Goal: Task Accomplishment & Management: Use online tool/utility

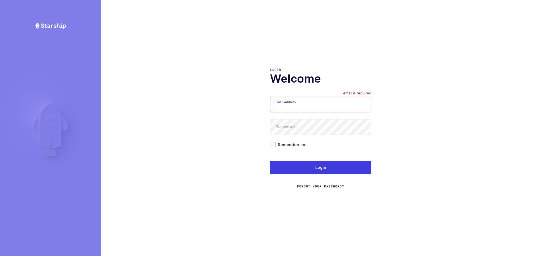
type input "mundo@janustrade.com"
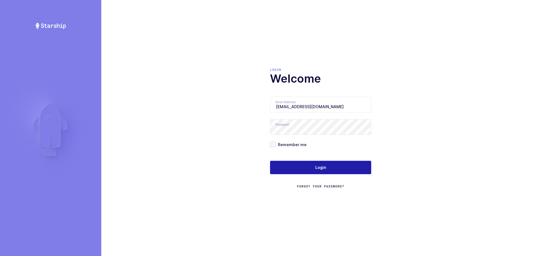
click at [310, 173] on button "Login" at bounding box center [320, 168] width 101 height 14
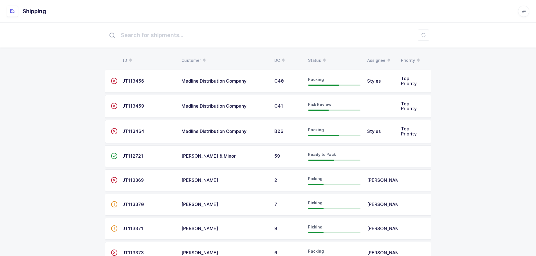
click at [316, 60] on div "Status" at bounding box center [334, 61] width 52 height 10
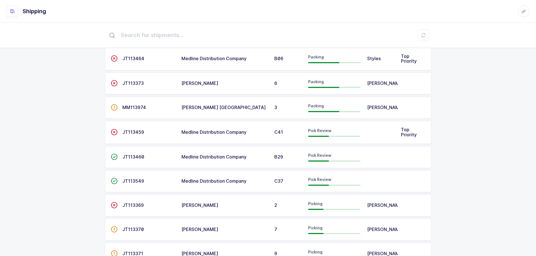
scroll to position [56, 0]
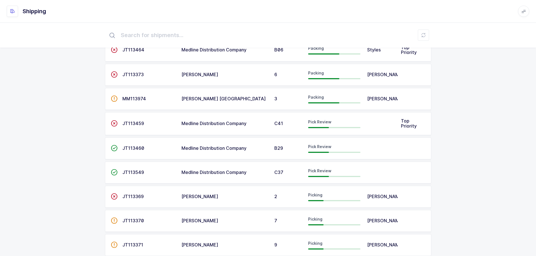
drag, startPoint x: 509, startPoint y: 139, endPoint x: 479, endPoint y: 127, distance: 32.4
click at [509, 138] on div "ID Customer DC Status Assignee Priority  JT113456 Medline Distribution Company…" at bounding box center [268, 214] width 536 height 497
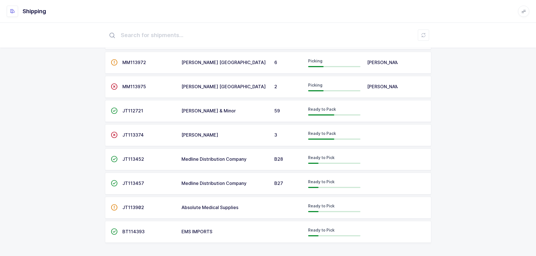
scroll to position [155, 0]
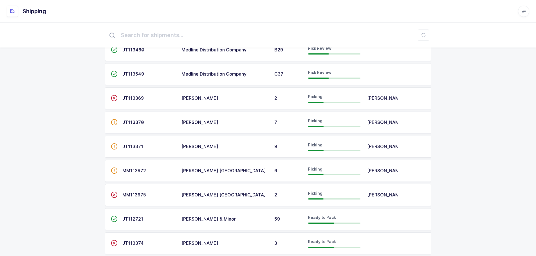
click at [127, 174] on span "MM113972" at bounding box center [134, 171] width 24 height 6
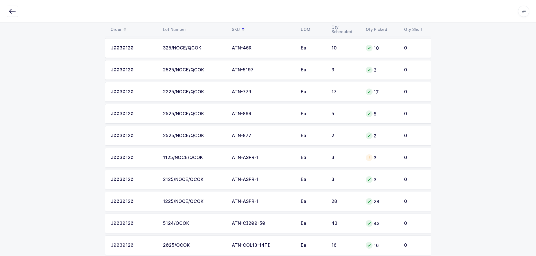
scroll to position [141, 0]
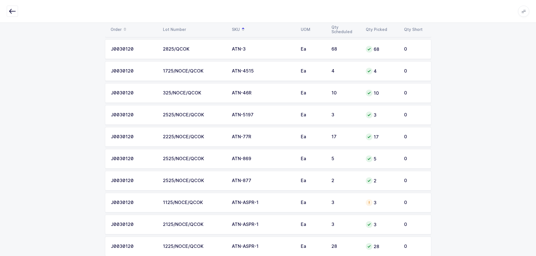
scroll to position [113, 0]
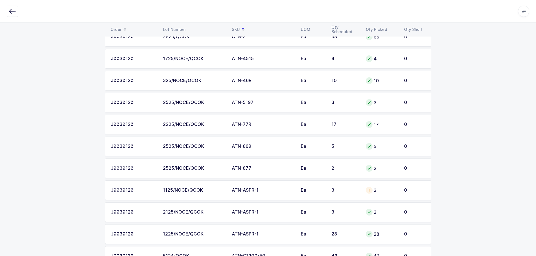
click at [366, 189] on div at bounding box center [369, 190] width 7 height 7
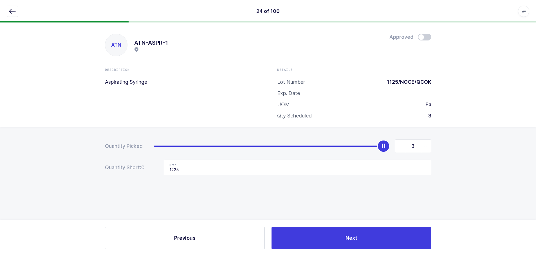
scroll to position [0, 0]
drag, startPoint x: 11, startPoint y: 5, endPoint x: 19, endPoint y: 7, distance: 8.9
click at [10, 5] on div "24 of 100 Apps Core Warehouse Admin Mission Control Purchasing Baltazar N. Logo…" at bounding box center [270, 11] width 540 height 23
click at [12, 12] on icon "button" at bounding box center [12, 11] width 7 height 7
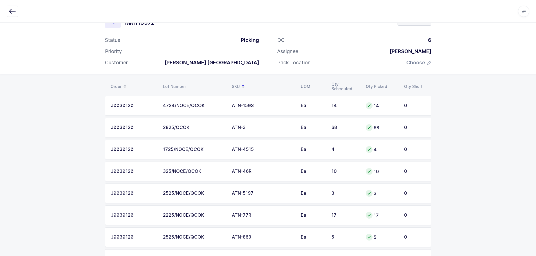
scroll to position [113, 0]
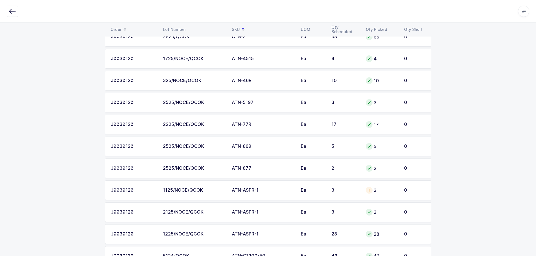
click at [326, 194] on td "Ea" at bounding box center [312, 191] width 31 height 20
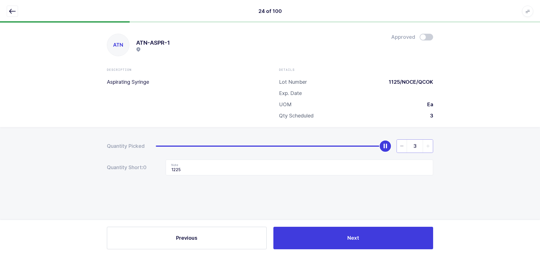
click at [397, 145] on input "3" at bounding box center [415, 147] width 37 height 14
click at [402, 145] on icon "slider between 0 and 3" at bounding box center [402, 146] width 4 height 4
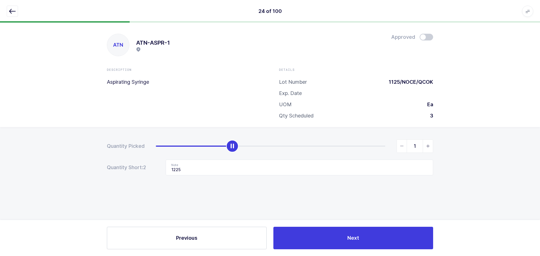
type input "0"
click at [402, 145] on icon "slider between 0 and 3" at bounding box center [402, 146] width 4 height 4
drag, startPoint x: 233, startPoint y: 165, endPoint x: 154, endPoint y: 172, distance: 79.4
click at [156, 172] on div "Quantity Short: 3 Note 1225" at bounding box center [270, 168] width 326 height 16
click at [11, 8] on icon "button" at bounding box center [12, 11] width 7 height 7
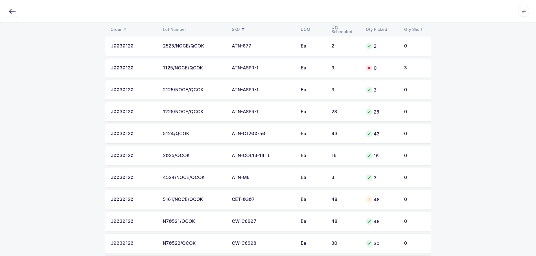
scroll to position [253, 0]
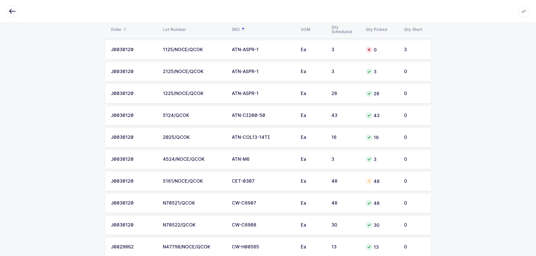
click at [362, 180] on td "48" at bounding box center [381, 182] width 38 height 20
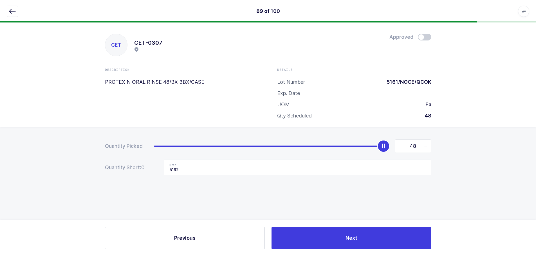
scroll to position [0, 0]
type input "0"
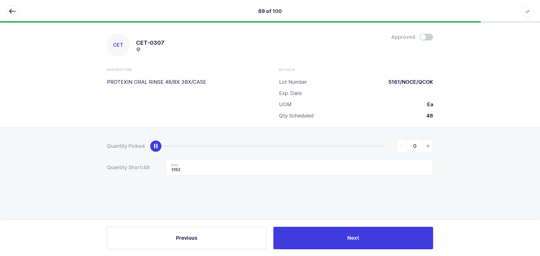
drag, startPoint x: 385, startPoint y: 146, endPoint x: 60, endPoint y: 136, distance: 325.7
click at [0, 141] on html "89 of 100 Apps Core Warehouse Admin Mission Control Purchasing Baltazar N. Logo…" at bounding box center [270, 128] width 540 height 256
drag, startPoint x: 202, startPoint y: 164, endPoint x: 148, endPoint y: 167, distance: 54.1
click at [148, 167] on div "Quantity Short: 48 Note 5162" at bounding box center [270, 168] width 326 height 16
click at [10, 9] on icon "button" at bounding box center [12, 11] width 7 height 7
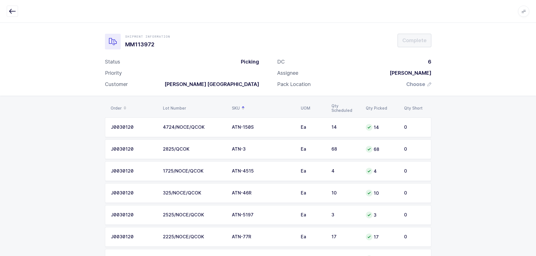
drag, startPoint x: 55, startPoint y: 146, endPoint x: 181, endPoint y: 137, distance: 126.7
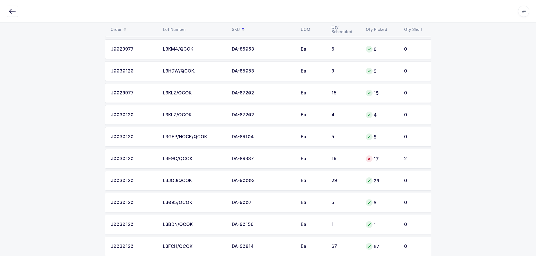
scroll to position [1294, 0]
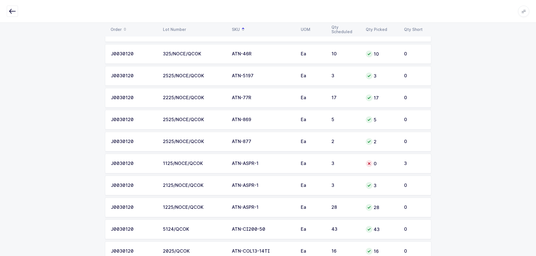
scroll to position [0, 0]
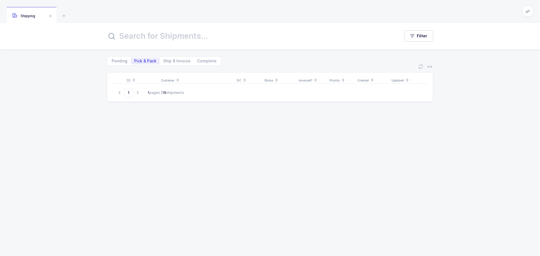
click at [168, 61] on span "Ship & Invoice" at bounding box center [176, 61] width 27 height 4
click at [163, 61] on input "Ship & Invoice" at bounding box center [162, 60] width 4 height 4
radio input "true"
radio input "false"
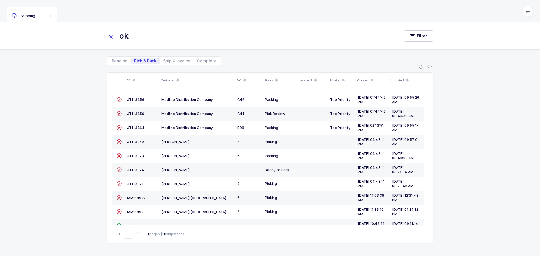
type input "ok"
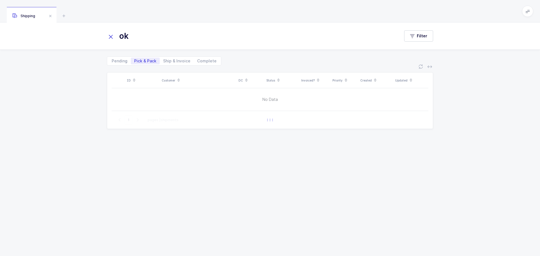
click at [114, 38] on icon at bounding box center [111, 37] width 8 height 8
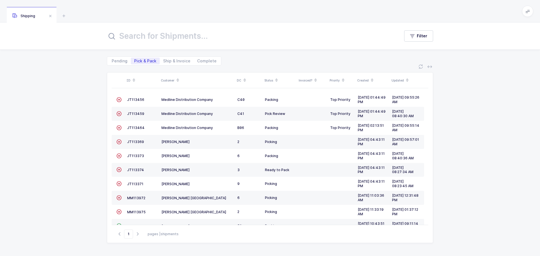
click at [167, 78] on div "Customer" at bounding box center [197, 81] width 73 height 10
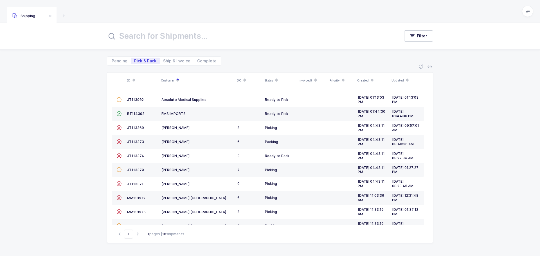
click at [136, 199] on span "MM113972" at bounding box center [136, 198] width 18 height 4
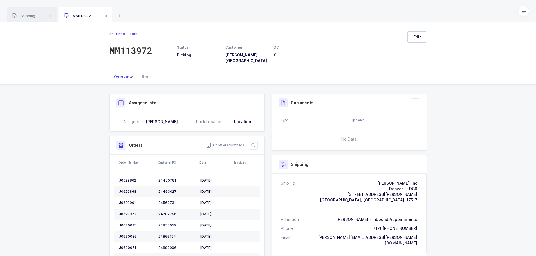
click at [259, 141] on div "Orders Copy PO Numbers" at bounding box center [187, 145] width 155 height 18
click at [252, 143] on icon at bounding box center [253, 145] width 5 height 5
drag, startPoint x: 72, startPoint y: 61, endPoint x: 71, endPoint y: 58, distance: 2.9
click at [71, 60] on div "Shipment info MM113972 Status Picking Customer Henry Schein USA DC 6 Edit" at bounding box center [268, 46] width 536 height 47
click at [251, 141] on button at bounding box center [253, 145] width 9 height 9
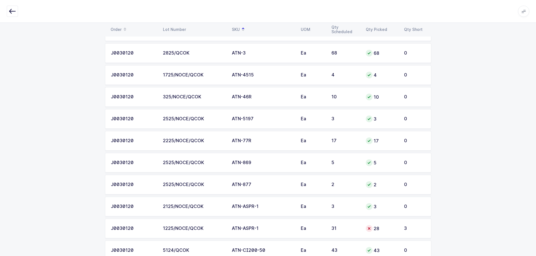
scroll to position [141, 0]
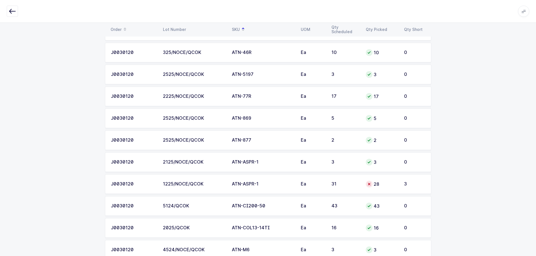
click at [359, 189] on td "31" at bounding box center [345, 184] width 34 height 20
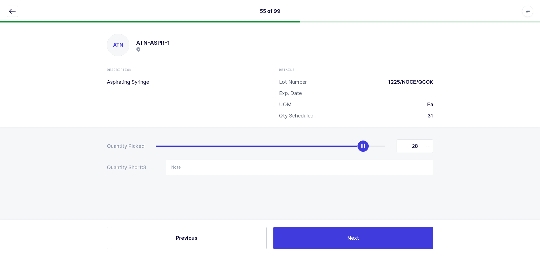
click at [427, 149] on span "slider between 0 and 31" at bounding box center [428, 146] width 10 height 13
type input "31"
click at [427, 149] on span "slider between 0 and 31" at bounding box center [428, 146] width 10 height 13
click at [12, 13] on icon "button" at bounding box center [12, 11] width 7 height 7
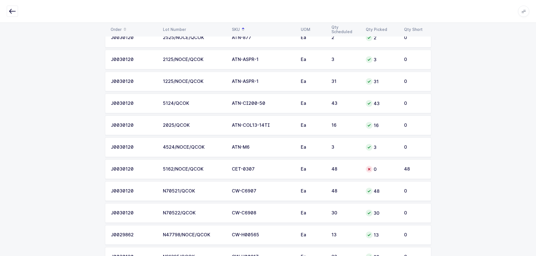
scroll to position [253, 0]
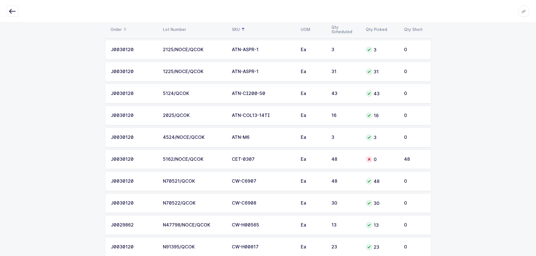
click at [332, 160] on div "48" at bounding box center [345, 159] width 28 height 5
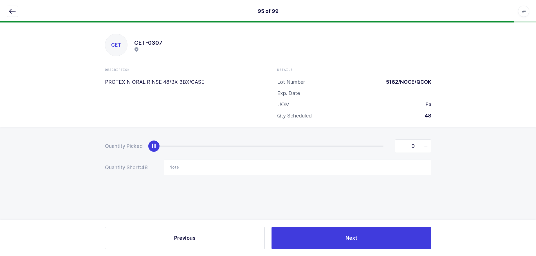
scroll to position [0, 0]
type input "48"
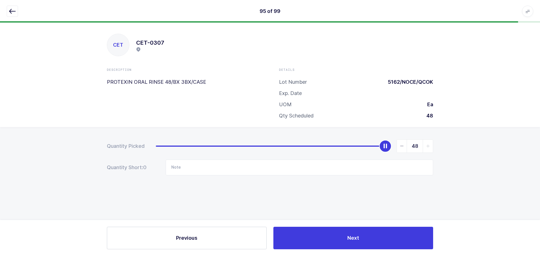
drag, startPoint x: 157, startPoint y: 145, endPoint x: 450, endPoint y: 139, distance: 293.0
click at [450, 139] on div "Quantity Picked 48 Quantity Short: 0 Note" at bounding box center [270, 177] width 540 height 100
click at [17, 12] on button "button" at bounding box center [12, 11] width 11 height 11
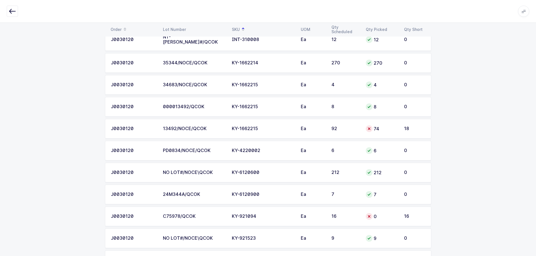
scroll to position [1576, 0]
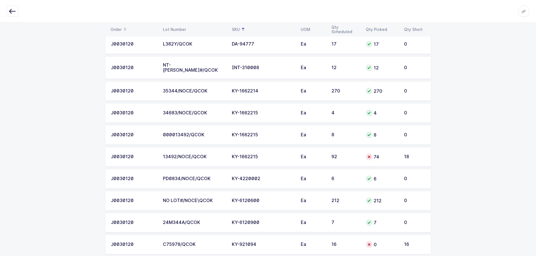
click at [386, 158] on td "74" at bounding box center [381, 157] width 38 height 20
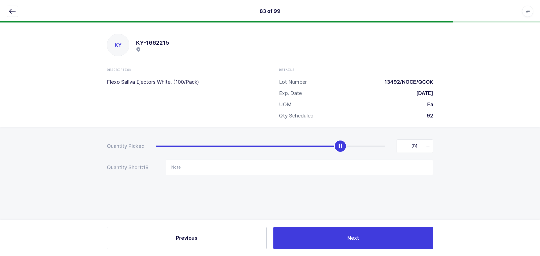
click at [339, 145] on div "slider between 0 and 92" at bounding box center [340, 146] width 12 height 12
drag, startPoint x: 5, startPoint y: 7, endPoint x: 9, endPoint y: 8, distance: 4.3
click at [5, 7] on div "83 of 99 Apps Core Warehouse Admin Mission Control Purchasing Baltazar N. Logou…" at bounding box center [270, 11] width 540 height 23
drag, startPoint x: 11, startPoint y: 8, endPoint x: 15, endPoint y: 11, distance: 4.4
click at [11, 9] on icon "button" at bounding box center [12, 11] width 7 height 7
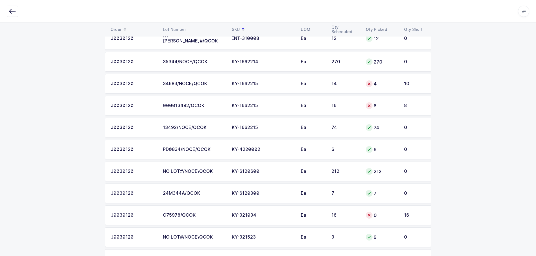
scroll to position [1604, 0]
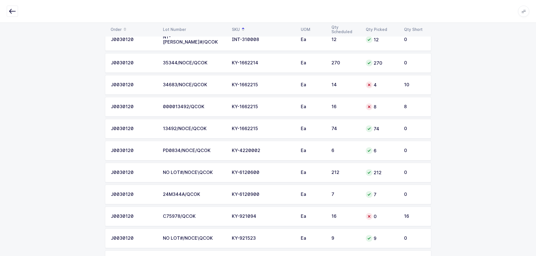
click at [391, 86] on td "4" at bounding box center [381, 85] width 38 height 20
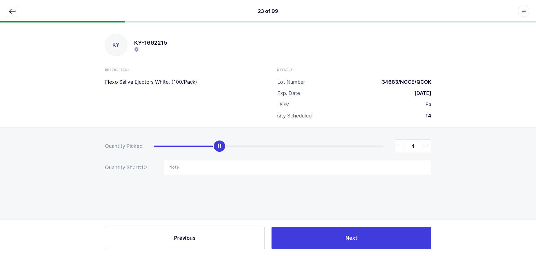
scroll to position [0, 0]
type input "14"
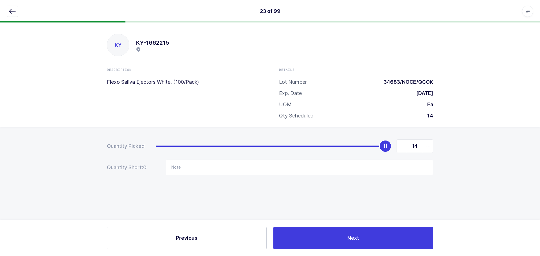
drag, startPoint x: 224, startPoint y: 148, endPoint x: 499, endPoint y: 136, distance: 275.2
click at [499, 136] on div "Quantity Picked 14 Quantity Short: 0 Note" at bounding box center [270, 177] width 540 height 100
click at [9, 11] on icon "button" at bounding box center [12, 11] width 7 height 7
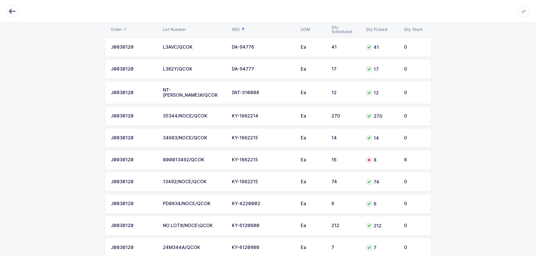
scroll to position [1576, 0]
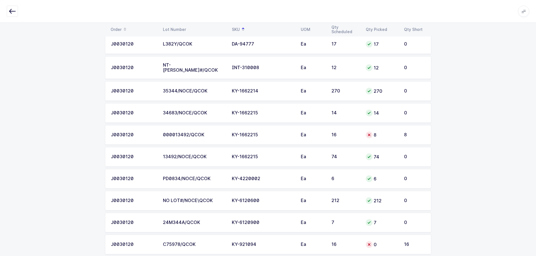
click at [348, 138] on td "16" at bounding box center [345, 135] width 34 height 20
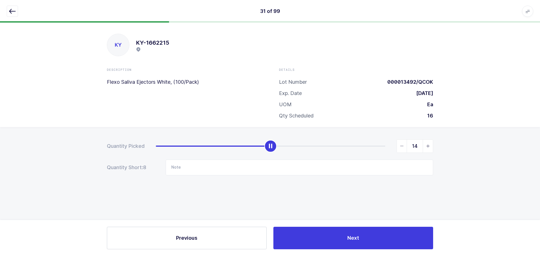
type input "16"
drag, startPoint x: 273, startPoint y: 149, endPoint x: 444, endPoint y: 151, distance: 170.5
click at [444, 151] on div "Quantity Picked 16 Quantity Short: 0 Note" at bounding box center [270, 177] width 540 height 100
click at [17, 12] on button "button" at bounding box center [12, 11] width 11 height 11
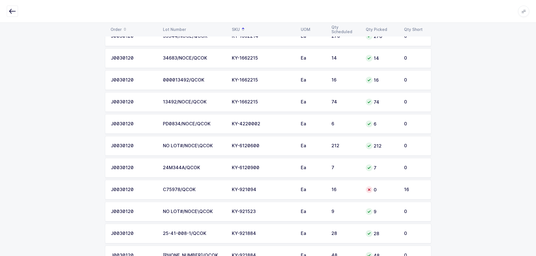
scroll to position [1632, 0]
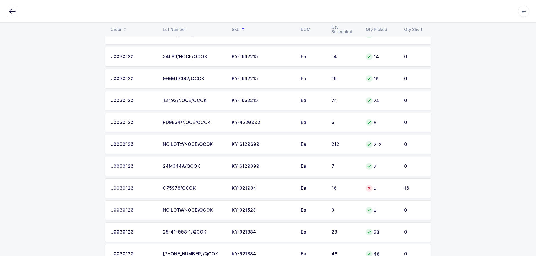
click at [328, 190] on td "16" at bounding box center [345, 189] width 34 height 20
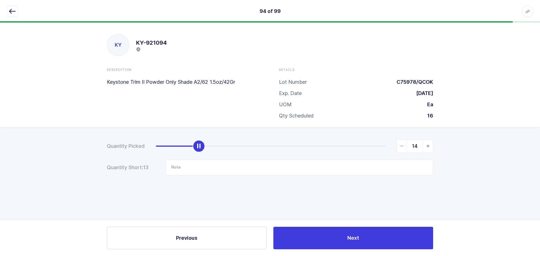
type input "16"
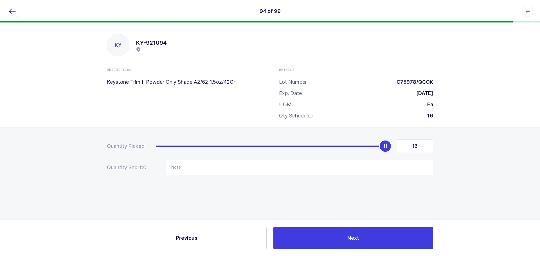
drag, startPoint x: 159, startPoint y: 147, endPoint x: 434, endPoint y: 142, distance: 275.8
click at [434, 142] on div "Quantity Picked 16 Quantity Short: 0 Note" at bounding box center [270, 177] width 540 height 100
click at [16, 13] on button "button" at bounding box center [12, 11] width 11 height 11
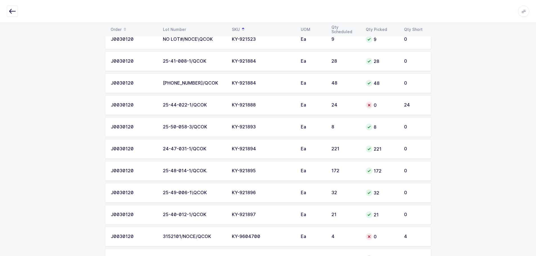
scroll to position [1801, 0]
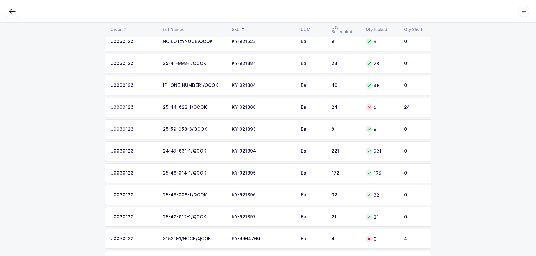
click at [384, 105] on div "0" at bounding box center [382, 107] width 32 height 7
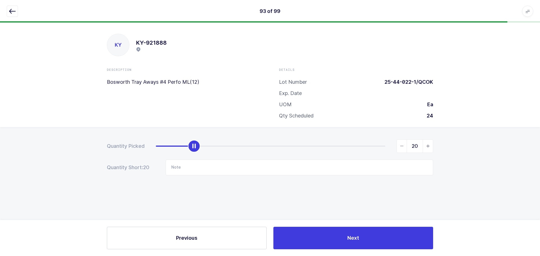
type input "24"
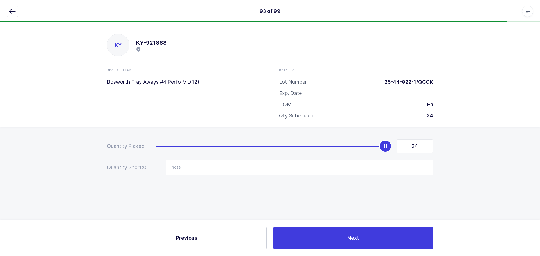
drag, startPoint x: 158, startPoint y: 146, endPoint x: 460, endPoint y: 128, distance: 303.3
click at [469, 132] on div "Quantity Picked 24 Quantity Short: 0 Note" at bounding box center [270, 177] width 540 height 100
click at [12, 10] on icon "button" at bounding box center [12, 11] width 7 height 7
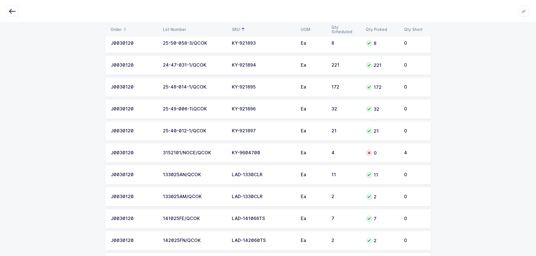
scroll to position [1913, 0]
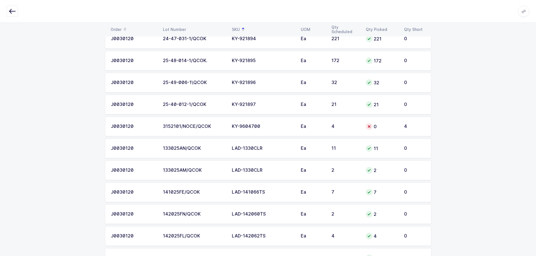
click at [309, 124] on div "Ea" at bounding box center [313, 126] width 24 height 5
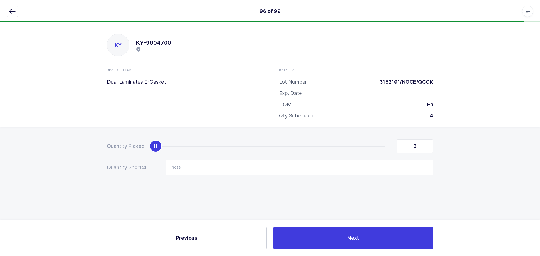
type input "4"
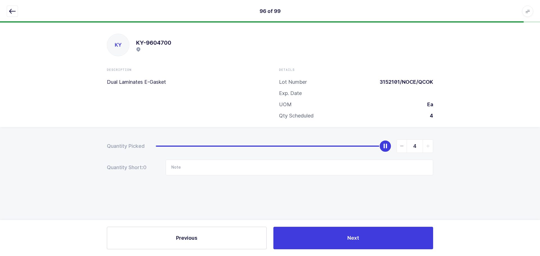
drag, startPoint x: 157, startPoint y: 147, endPoint x: 439, endPoint y: 111, distance: 283.6
click at [540, 151] on html "96 of 99 Apps Core Warehouse Admin Mission Control Purchasing Baltazar N. Logou…" at bounding box center [270, 128] width 540 height 256
click at [10, 11] on icon "button" at bounding box center [12, 11] width 7 height 7
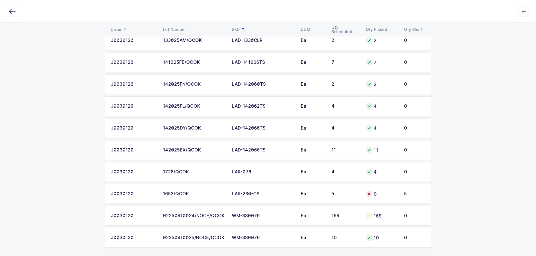
scroll to position [2045, 0]
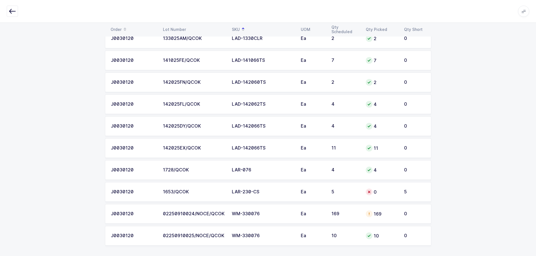
click at [333, 190] on div "5" at bounding box center [345, 192] width 28 height 5
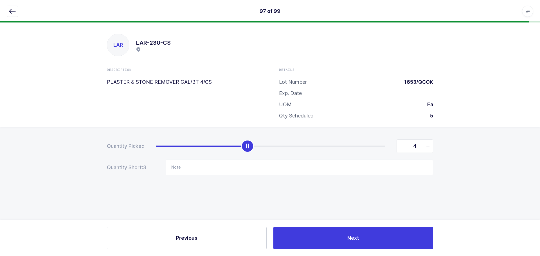
type input "5"
drag, startPoint x: 153, startPoint y: 148, endPoint x: 505, endPoint y: 144, distance: 352.0
click at [505, 145] on div "Quantity Picked 5 Quantity Short: 0 Note" at bounding box center [270, 177] width 540 height 100
click at [15, 14] on icon "button" at bounding box center [12, 11] width 7 height 7
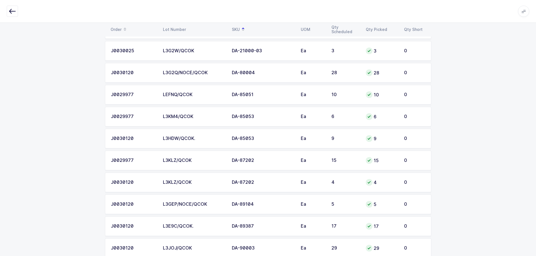
scroll to position [2045, 0]
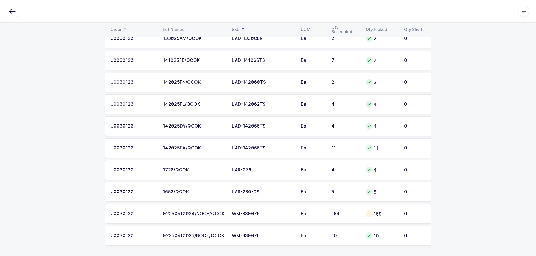
click at [368, 215] on td "169" at bounding box center [381, 214] width 38 height 20
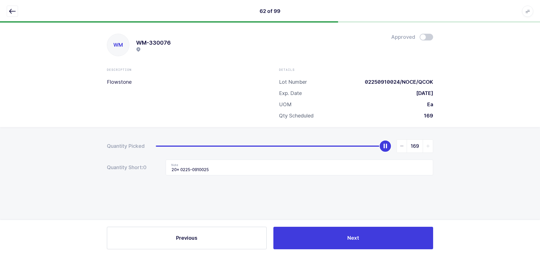
click at [15, 8] on icon "button" at bounding box center [12, 11] width 7 height 7
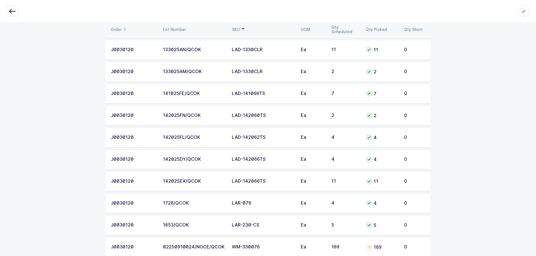
scroll to position [2045, 0]
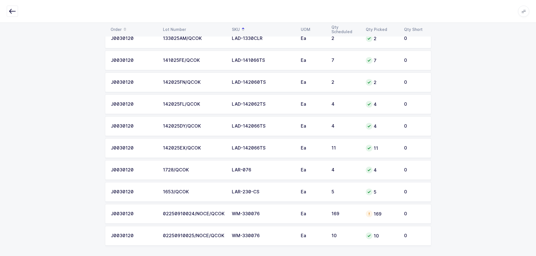
click at [360, 210] on td "169" at bounding box center [345, 214] width 34 height 20
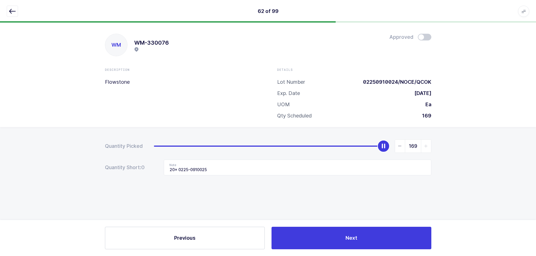
scroll to position [0, 0]
click at [6, 14] on div "62 of 99 Apps Core Warehouse Admin Mission Control Purchasing Baltazar N. Logou…" at bounding box center [270, 11] width 540 height 23
click at [15, 9] on icon "button" at bounding box center [12, 11] width 7 height 7
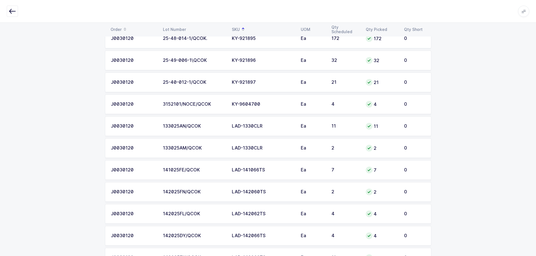
scroll to position [2045, 0]
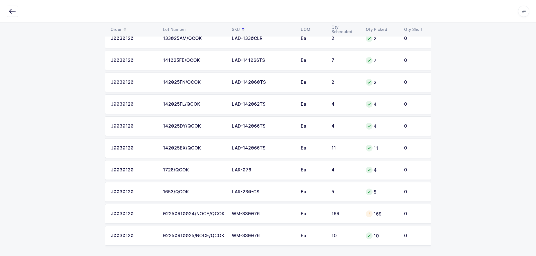
click at [391, 238] on td "10" at bounding box center [381, 236] width 38 height 20
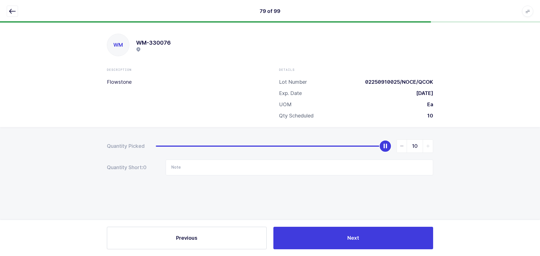
click at [14, 9] on icon "button" at bounding box center [12, 11] width 7 height 7
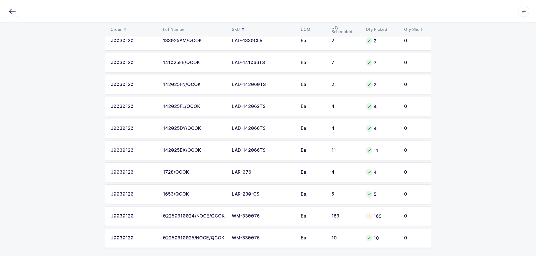
scroll to position [2045, 0]
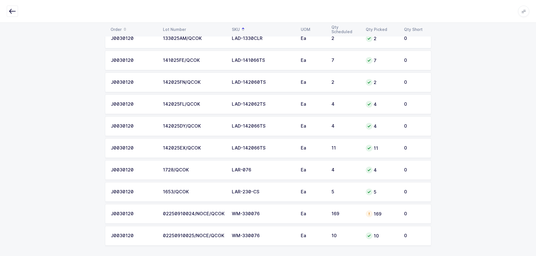
click at [325, 213] on td "Ea" at bounding box center [312, 214] width 31 height 20
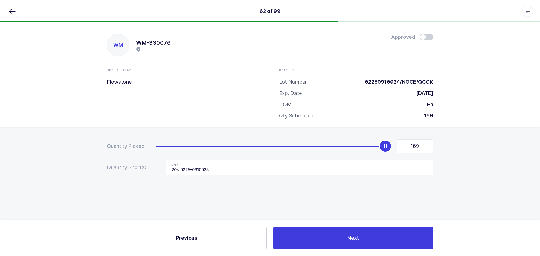
click at [425, 38] on span at bounding box center [427, 37] width 14 height 7
drag, startPoint x: 15, startPoint y: 7, endPoint x: 138, endPoint y: 76, distance: 141.3
click at [15, 7] on button "button" at bounding box center [12, 11] width 11 height 11
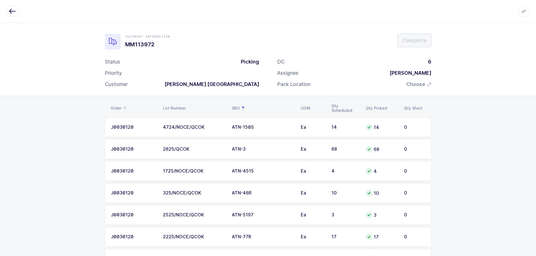
click at [421, 87] on span "Choose" at bounding box center [415, 84] width 19 height 7
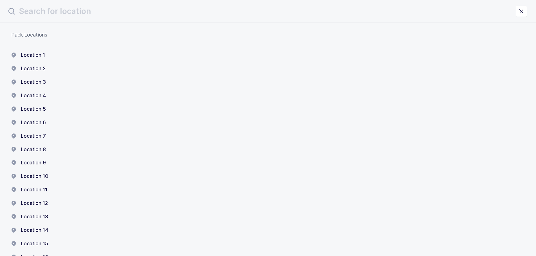
click at [26, 52] on button "Location 1" at bounding box center [28, 55] width 34 height 7
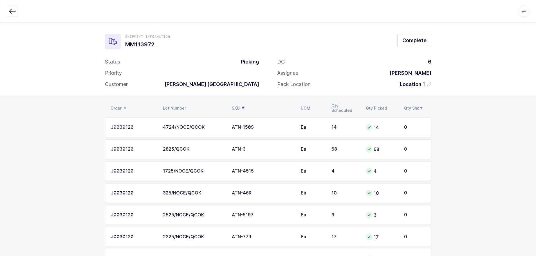
click at [423, 41] on span "Complete" at bounding box center [414, 40] width 24 height 7
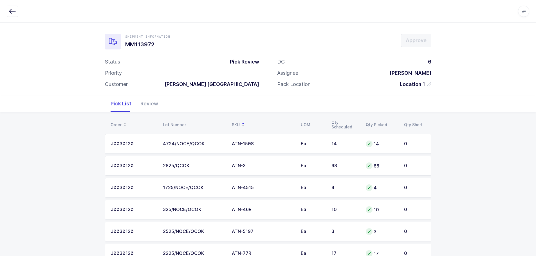
click at [158, 103] on div "Review" at bounding box center [149, 104] width 27 height 16
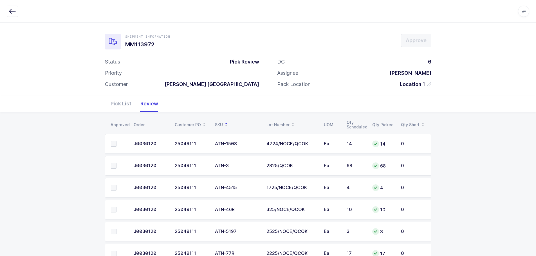
click at [115, 146] on span at bounding box center [114, 144] width 6 height 6
click at [116, 141] on input "checkbox" at bounding box center [116, 141] width 0 height 0
click at [113, 167] on span at bounding box center [114, 166] width 6 height 6
click at [116, 163] on input "checkbox" at bounding box center [116, 163] width 0 height 0
click at [114, 190] on span at bounding box center [114, 188] width 6 height 6
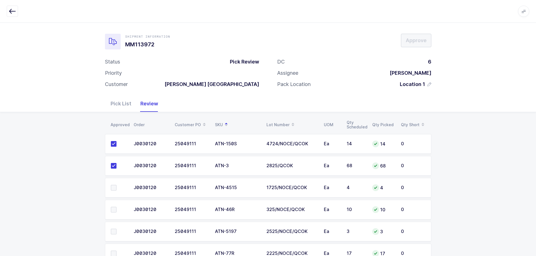
click at [116, 185] on input "checkbox" at bounding box center [116, 185] width 0 height 0
click at [113, 211] on span at bounding box center [114, 210] width 6 height 6
click at [116, 207] on input "checkbox" at bounding box center [116, 207] width 0 height 0
click at [113, 234] on span at bounding box center [114, 232] width 6 height 6
click at [116, 229] on input "checkbox" at bounding box center [116, 229] width 0 height 0
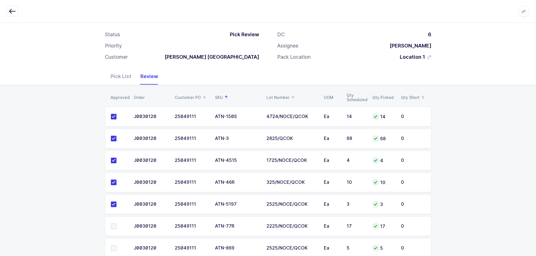
scroll to position [113, 0]
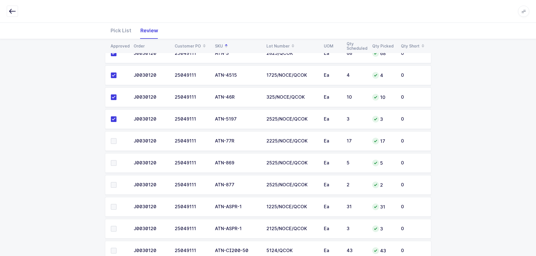
click at [112, 140] on span at bounding box center [114, 141] width 6 height 6
click at [116, 138] on input "checkbox" at bounding box center [116, 138] width 0 height 0
click at [115, 163] on span at bounding box center [114, 163] width 6 height 6
click at [116, 160] on input "checkbox" at bounding box center [116, 160] width 0 height 0
click at [116, 184] on span at bounding box center [114, 185] width 6 height 6
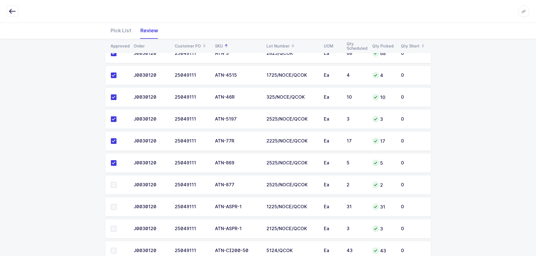
click at [116, 182] on input "checkbox" at bounding box center [116, 182] width 0 height 0
click at [115, 205] on span at bounding box center [114, 207] width 6 height 6
click at [116, 204] on input "checkbox" at bounding box center [116, 204] width 0 height 0
click at [116, 227] on span at bounding box center [114, 229] width 6 height 6
click at [116, 226] on input "checkbox" at bounding box center [116, 226] width 0 height 0
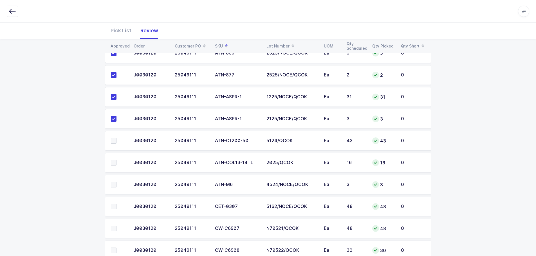
scroll to position [253, 0]
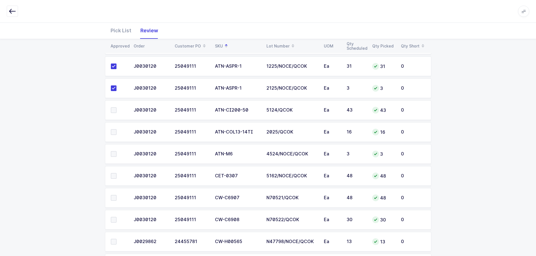
click at [115, 109] on span at bounding box center [114, 110] width 6 height 6
click at [116, 107] on input "checkbox" at bounding box center [116, 107] width 0 height 0
click at [112, 132] on span at bounding box center [114, 132] width 6 height 6
click at [116, 129] on input "checkbox" at bounding box center [116, 129] width 0 height 0
click at [116, 153] on span at bounding box center [114, 154] width 6 height 6
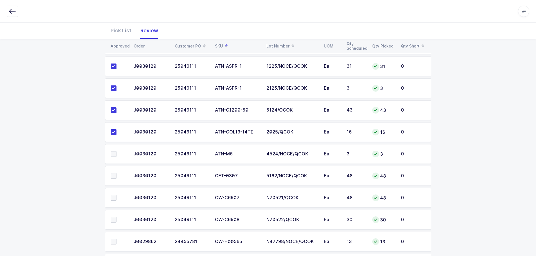
click at [116, 151] on input "checkbox" at bounding box center [116, 151] width 0 height 0
click at [115, 176] on span at bounding box center [114, 176] width 6 height 6
click at [116, 173] on input "checkbox" at bounding box center [116, 173] width 0 height 0
click at [111, 199] on span at bounding box center [114, 198] width 6 height 6
click at [116, 195] on input "checkbox" at bounding box center [116, 195] width 0 height 0
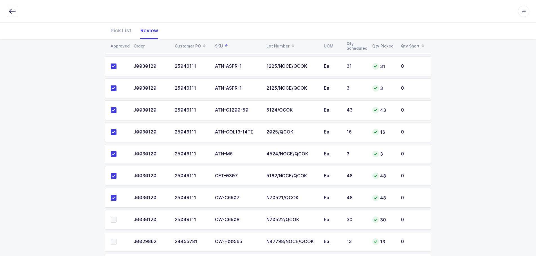
click at [114, 222] on span at bounding box center [114, 220] width 6 height 6
click at [116, 217] on input "checkbox" at bounding box center [116, 217] width 0 height 0
click at [115, 242] on span at bounding box center [114, 242] width 6 height 6
click at [116, 239] on input "checkbox" at bounding box center [116, 239] width 0 height 0
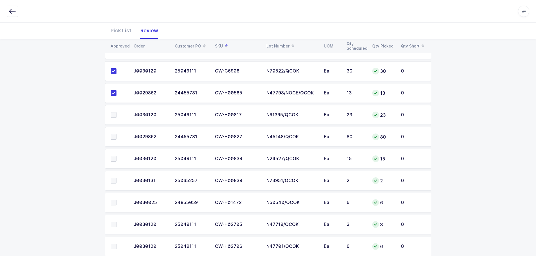
scroll to position [422, 0]
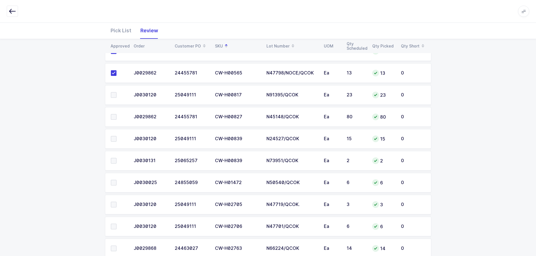
drag, startPoint x: 113, startPoint y: 97, endPoint x: 113, endPoint y: 101, distance: 3.9
click at [113, 97] on span at bounding box center [114, 95] width 6 height 6
click at [116, 92] on input "checkbox" at bounding box center [116, 92] width 0 height 0
click at [113, 117] on span at bounding box center [114, 117] width 6 height 6
click at [116, 114] on input "checkbox" at bounding box center [116, 114] width 0 height 0
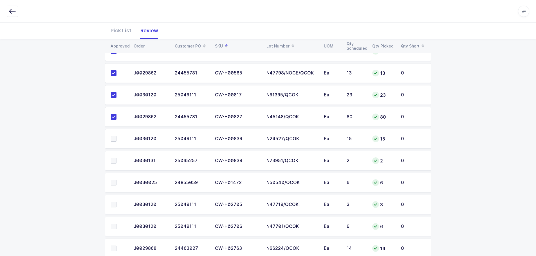
click at [111, 139] on span at bounding box center [114, 139] width 6 height 6
click at [116, 136] on input "checkbox" at bounding box center [116, 136] width 0 height 0
click at [114, 160] on span at bounding box center [114, 161] width 6 height 6
click at [116, 158] on input "checkbox" at bounding box center [116, 158] width 0 height 0
click at [113, 179] on td at bounding box center [117, 183] width 25 height 20
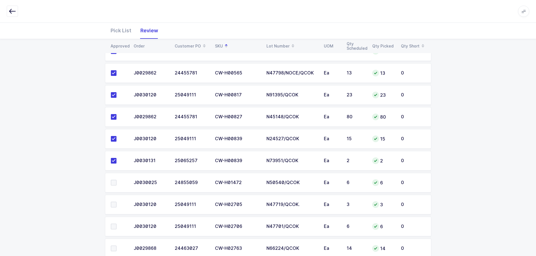
click at [113, 183] on span at bounding box center [114, 183] width 6 height 6
click at [116, 180] on input "checkbox" at bounding box center [116, 180] width 0 height 0
drag, startPoint x: 115, startPoint y: 206, endPoint x: 115, endPoint y: 217, distance: 10.7
click at [115, 206] on span at bounding box center [114, 205] width 6 height 6
click at [116, 202] on input "checkbox" at bounding box center [116, 202] width 0 height 0
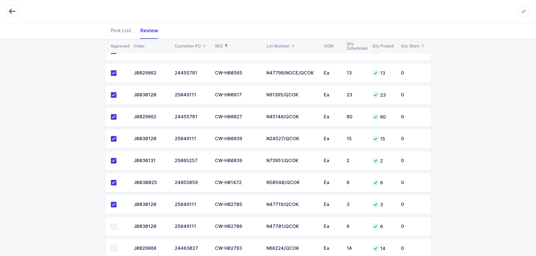
click at [115, 226] on span at bounding box center [114, 227] width 6 height 6
click at [116, 224] on input "checkbox" at bounding box center [116, 224] width 0 height 0
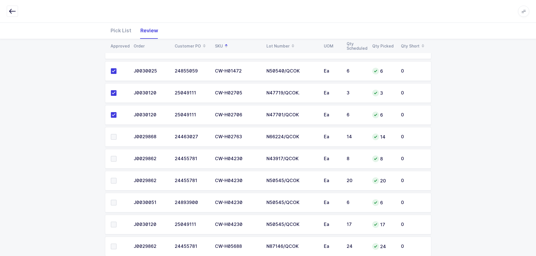
scroll to position [535, 0]
click at [113, 135] on span at bounding box center [114, 136] width 6 height 6
click at [116, 133] on input "checkbox" at bounding box center [116, 133] width 0 height 0
click at [112, 161] on span at bounding box center [114, 158] width 6 height 6
click at [116, 155] on input "checkbox" at bounding box center [116, 155] width 0 height 0
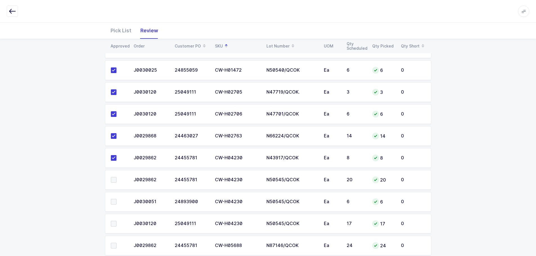
click at [114, 181] on span at bounding box center [114, 180] width 6 height 6
click at [116, 177] on input "checkbox" at bounding box center [116, 177] width 0 height 0
click at [113, 203] on span at bounding box center [114, 202] width 6 height 6
click at [116, 199] on input "checkbox" at bounding box center [116, 199] width 0 height 0
click at [114, 224] on span at bounding box center [114, 224] width 6 height 6
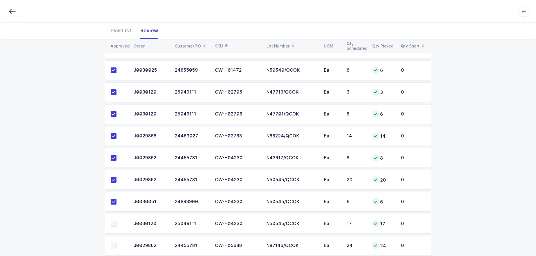
click at [116, 221] on input "checkbox" at bounding box center [116, 221] width 0 height 0
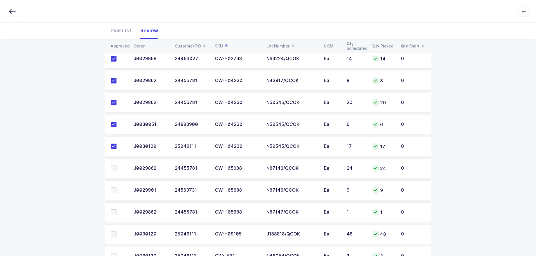
scroll to position [619, 0]
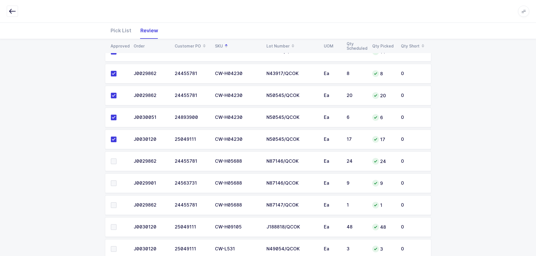
click at [114, 165] on td at bounding box center [117, 162] width 25 height 20
click at [114, 163] on span at bounding box center [114, 162] width 6 height 6
click at [116, 159] on input "checkbox" at bounding box center [116, 159] width 0 height 0
click at [113, 185] on span at bounding box center [114, 184] width 6 height 6
click at [116, 181] on input "checkbox" at bounding box center [116, 181] width 0 height 0
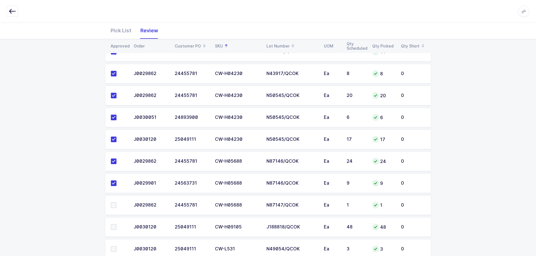
click at [115, 204] on span at bounding box center [114, 206] width 6 height 6
click at [116, 203] on input "checkbox" at bounding box center [116, 203] width 0 height 0
click at [114, 226] on span at bounding box center [114, 228] width 6 height 6
click at [116, 225] on input "checkbox" at bounding box center [116, 225] width 0 height 0
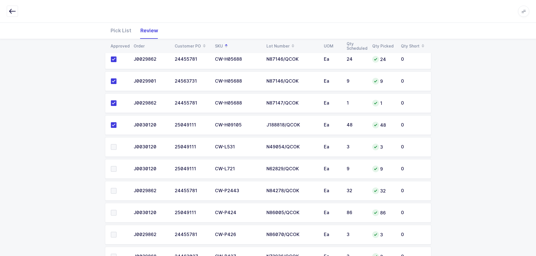
scroll to position [732, 0]
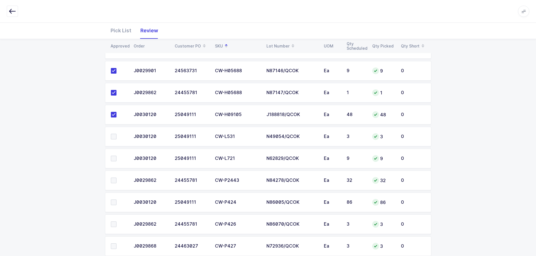
click at [115, 135] on span at bounding box center [114, 137] width 6 height 6
click at [116, 134] on input "checkbox" at bounding box center [116, 134] width 0 height 0
click at [115, 158] on span at bounding box center [114, 159] width 6 height 6
click at [116, 156] on input "checkbox" at bounding box center [116, 156] width 0 height 0
click at [114, 179] on span at bounding box center [114, 181] width 6 height 6
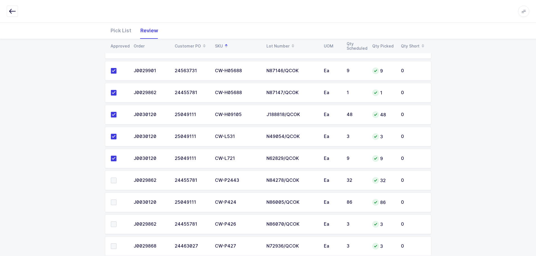
click at [116, 178] on input "checkbox" at bounding box center [116, 178] width 0 height 0
click at [115, 200] on span at bounding box center [114, 203] width 6 height 6
click at [116, 200] on input "checkbox" at bounding box center [116, 200] width 0 height 0
click at [115, 222] on span at bounding box center [114, 225] width 6 height 6
click at [116, 222] on input "checkbox" at bounding box center [116, 222] width 0 height 0
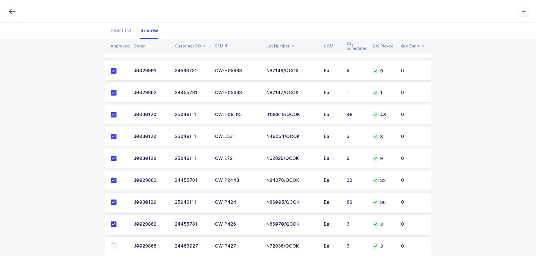
click at [115, 247] on span at bounding box center [114, 247] width 6 height 6
click at [116, 244] on input "checkbox" at bounding box center [116, 244] width 0 height 0
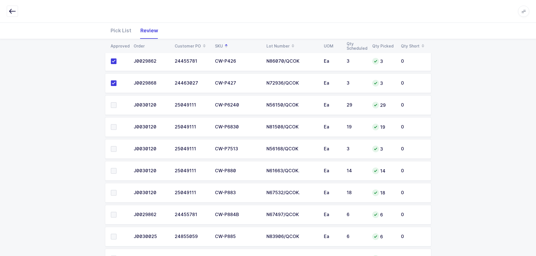
scroll to position [900, 0]
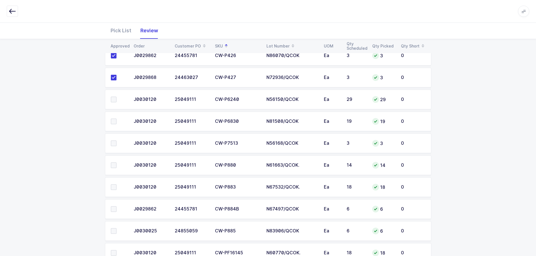
click at [114, 99] on span at bounding box center [114, 100] width 6 height 6
click at [116, 97] on input "checkbox" at bounding box center [116, 97] width 0 height 0
click at [112, 121] on span at bounding box center [114, 122] width 6 height 6
click at [116, 119] on input "checkbox" at bounding box center [116, 119] width 0 height 0
click at [114, 144] on span at bounding box center [114, 144] width 6 height 6
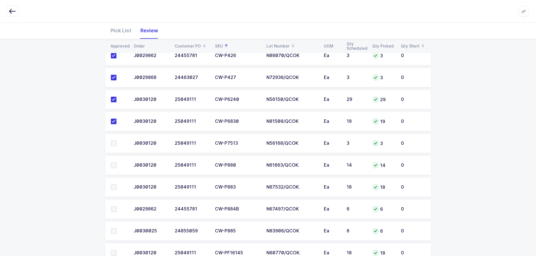
click at [116, 141] on input "checkbox" at bounding box center [116, 141] width 0 height 0
click at [113, 164] on span at bounding box center [114, 166] width 6 height 6
click at [116, 163] on input "checkbox" at bounding box center [116, 163] width 0 height 0
click at [114, 186] on span at bounding box center [114, 188] width 6 height 6
click at [116, 185] on input "checkbox" at bounding box center [116, 185] width 0 height 0
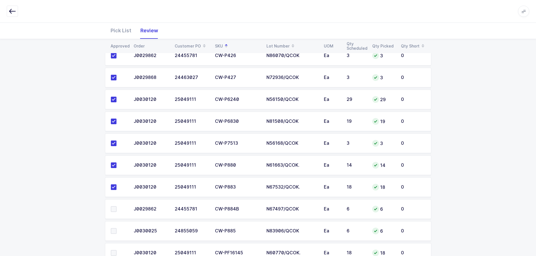
click at [114, 208] on span at bounding box center [114, 210] width 6 height 6
click at [116, 207] on input "checkbox" at bounding box center [116, 207] width 0 height 0
click at [113, 229] on span at bounding box center [114, 231] width 6 height 6
click at [116, 228] on input "checkbox" at bounding box center [116, 228] width 0 height 0
click at [113, 253] on span at bounding box center [114, 253] width 6 height 6
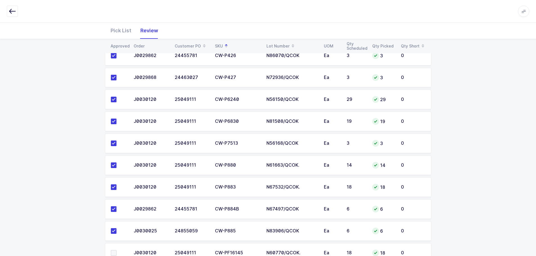
click at [116, 250] on input "checkbox" at bounding box center [116, 250] width 0 height 0
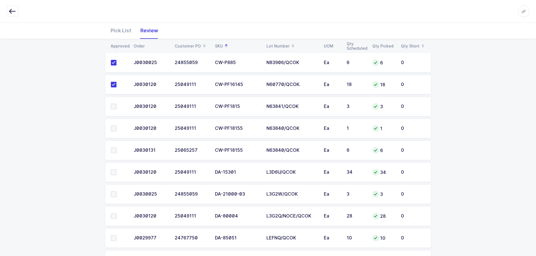
scroll to position [1069, 0]
drag, startPoint x: 112, startPoint y: 108, endPoint x: 113, endPoint y: 119, distance: 11.0
click at [112, 107] on span at bounding box center [114, 107] width 6 height 6
click at [116, 104] on input "checkbox" at bounding box center [116, 104] width 0 height 0
click at [112, 127] on span at bounding box center [114, 128] width 6 height 6
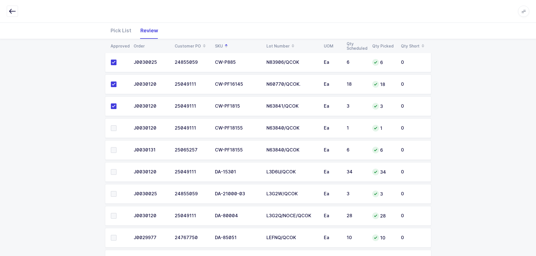
click at [116, 125] on input "checkbox" at bounding box center [116, 125] width 0 height 0
click at [114, 150] on span at bounding box center [114, 150] width 6 height 6
click at [116, 147] on input "checkbox" at bounding box center [116, 147] width 0 height 0
click at [112, 175] on span at bounding box center [114, 172] width 6 height 6
click at [116, 169] on input "checkbox" at bounding box center [116, 169] width 0 height 0
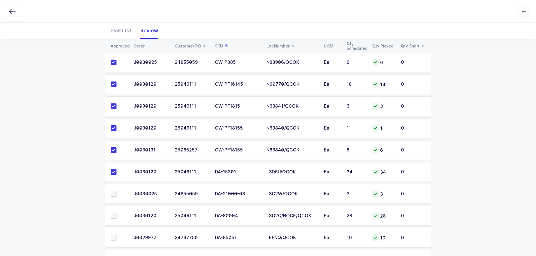
click at [113, 194] on span at bounding box center [114, 194] width 6 height 6
click at [116, 191] on input "checkbox" at bounding box center [116, 191] width 0 height 0
click at [114, 215] on span at bounding box center [114, 216] width 6 height 6
click at [116, 213] on input "checkbox" at bounding box center [116, 213] width 0 height 0
click at [114, 239] on span at bounding box center [114, 238] width 6 height 6
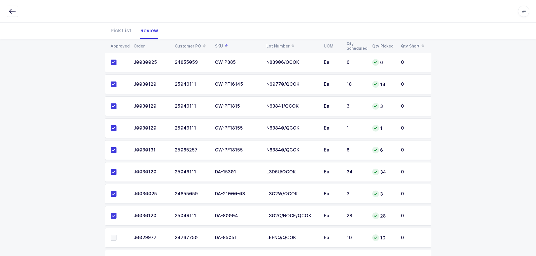
click at [116, 235] on input "checkbox" at bounding box center [116, 235] width 0 height 0
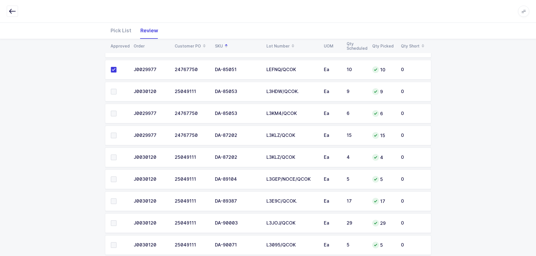
scroll to position [1238, 0]
click at [113, 92] on span at bounding box center [114, 91] width 6 height 6
click at [116, 88] on input "checkbox" at bounding box center [116, 88] width 0 height 0
click at [114, 115] on span at bounding box center [114, 113] width 6 height 6
click at [116, 110] on input "checkbox" at bounding box center [116, 110] width 0 height 0
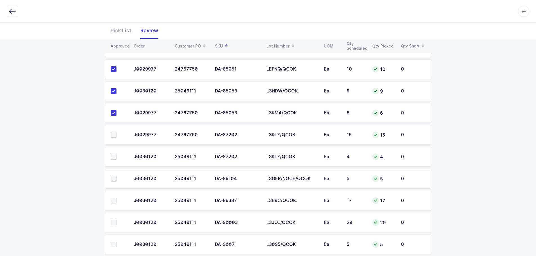
click at [114, 137] on span at bounding box center [114, 135] width 6 height 6
click at [116, 132] on input "checkbox" at bounding box center [116, 132] width 0 height 0
click at [114, 155] on span at bounding box center [114, 157] width 6 height 6
click at [116, 154] on input "checkbox" at bounding box center [116, 154] width 0 height 0
click at [115, 178] on span at bounding box center [114, 179] width 6 height 6
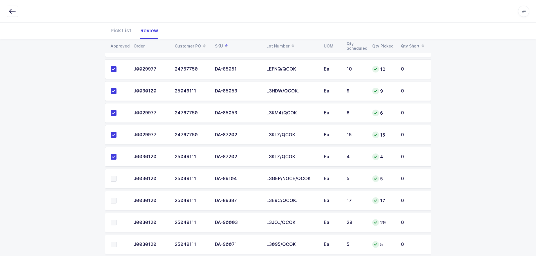
click at [116, 176] on input "checkbox" at bounding box center [116, 176] width 0 height 0
click at [112, 201] on span at bounding box center [114, 201] width 6 height 6
click at [116, 198] on input "checkbox" at bounding box center [116, 198] width 0 height 0
click at [114, 221] on span at bounding box center [114, 223] width 6 height 6
click at [116, 220] on input "checkbox" at bounding box center [116, 220] width 0 height 0
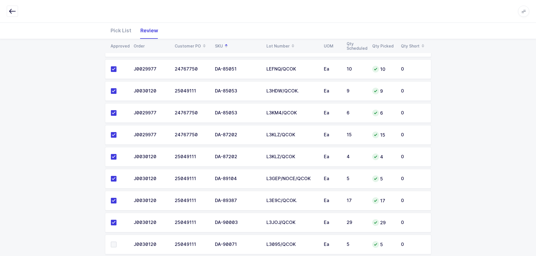
click at [114, 244] on span at bounding box center [114, 245] width 6 height 6
click at [116, 242] on input "checkbox" at bounding box center [116, 242] width 0 height 0
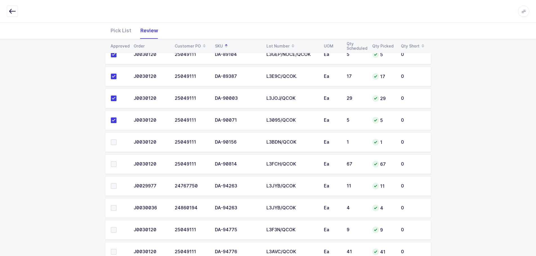
scroll to position [1379, 0]
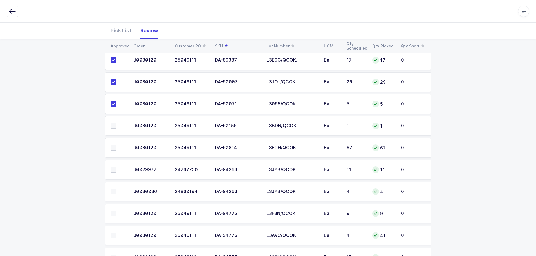
click at [111, 125] on span at bounding box center [114, 126] width 6 height 6
click at [116, 123] on input "checkbox" at bounding box center [116, 123] width 0 height 0
click at [114, 150] on span at bounding box center [114, 148] width 6 height 6
click at [116, 145] on input "checkbox" at bounding box center [116, 145] width 0 height 0
click at [111, 170] on span at bounding box center [114, 170] width 6 height 6
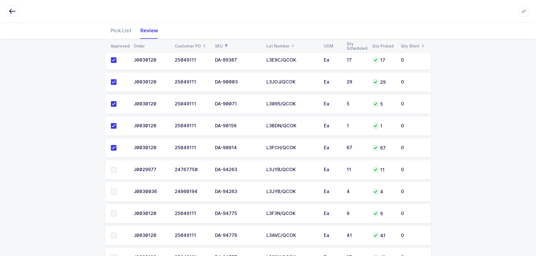
click at [116, 167] on input "checkbox" at bounding box center [116, 167] width 0 height 0
click at [109, 190] on td at bounding box center [117, 192] width 25 height 20
click at [117, 190] on label at bounding box center [119, 192] width 16 height 6
click at [116, 189] on input "checkbox" at bounding box center [116, 189] width 0 height 0
click at [115, 215] on span at bounding box center [114, 214] width 6 height 6
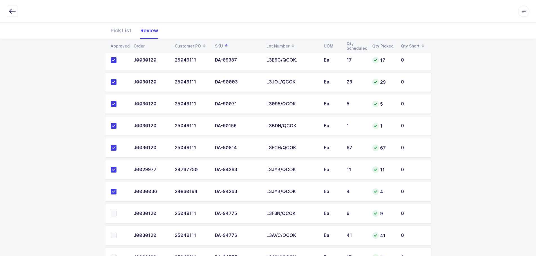
click at [116, 211] on input "checkbox" at bounding box center [116, 211] width 0 height 0
click at [112, 236] on span at bounding box center [114, 236] width 6 height 6
click at [116, 233] on input "checkbox" at bounding box center [116, 233] width 0 height 0
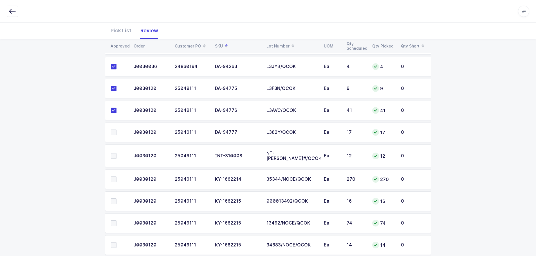
scroll to position [1548, 0]
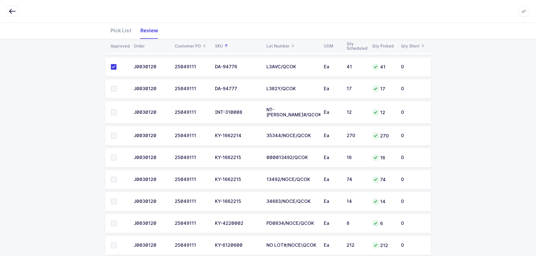
click at [114, 87] on span at bounding box center [114, 89] width 6 height 6
click at [116, 86] on input "checkbox" at bounding box center [116, 86] width 0 height 0
drag, startPoint x: 115, startPoint y: 111, endPoint x: 114, endPoint y: 126, distance: 15.8
click at [115, 111] on span at bounding box center [114, 113] width 6 height 6
click at [116, 110] on input "checkbox" at bounding box center [116, 110] width 0 height 0
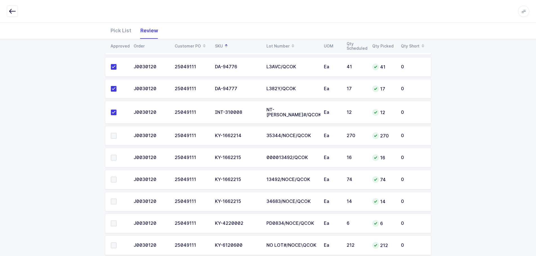
click at [112, 133] on span at bounding box center [114, 136] width 6 height 6
click at [116, 133] on input "checkbox" at bounding box center [116, 133] width 0 height 0
click at [114, 155] on span at bounding box center [114, 158] width 6 height 6
click at [116, 155] on input "checkbox" at bounding box center [116, 155] width 0 height 0
click at [113, 177] on span at bounding box center [114, 180] width 6 height 6
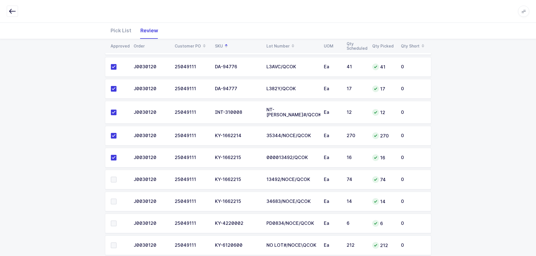
click at [116, 177] on input "checkbox" at bounding box center [116, 177] width 0 height 0
click at [113, 199] on span at bounding box center [114, 202] width 6 height 6
click at [116, 199] on input "checkbox" at bounding box center [116, 199] width 0 height 0
click at [113, 221] on span at bounding box center [114, 224] width 6 height 6
click at [116, 221] on input "checkbox" at bounding box center [116, 221] width 0 height 0
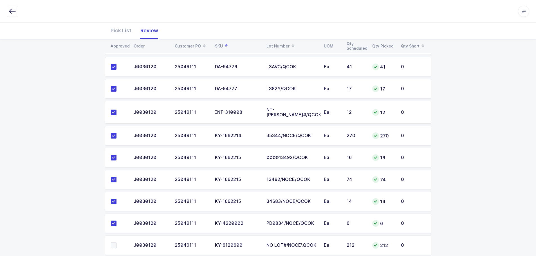
click at [113, 243] on span at bounding box center [114, 246] width 6 height 6
click at [116, 243] on input "checkbox" at bounding box center [116, 243] width 0 height 0
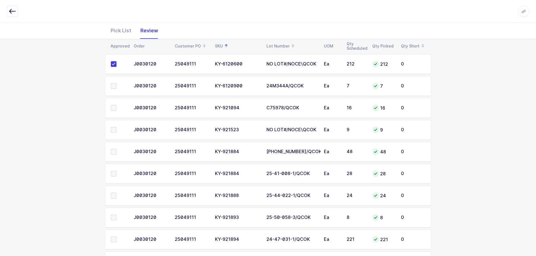
scroll to position [1716, 0]
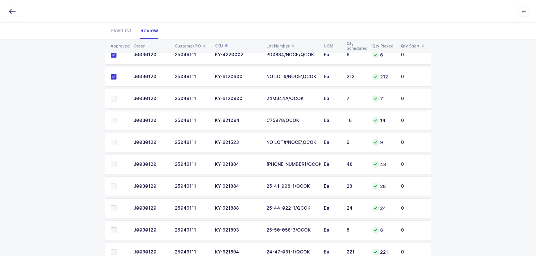
click at [113, 96] on span at bounding box center [114, 99] width 6 height 6
click at [116, 96] on input "checkbox" at bounding box center [116, 96] width 0 height 0
click at [115, 118] on span at bounding box center [114, 121] width 6 height 6
click at [116, 118] on input "checkbox" at bounding box center [116, 118] width 0 height 0
drag, startPoint x: 114, startPoint y: 140, endPoint x: 116, endPoint y: 163, distance: 22.3
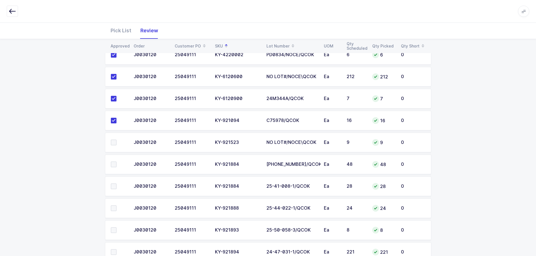
click at [113, 141] on span at bounding box center [114, 143] width 6 height 6
click at [116, 140] on input "checkbox" at bounding box center [116, 140] width 0 height 0
click at [114, 162] on span at bounding box center [114, 165] width 6 height 6
click at [116, 162] on input "checkbox" at bounding box center [116, 162] width 0 height 0
click at [113, 184] on span at bounding box center [114, 187] width 6 height 6
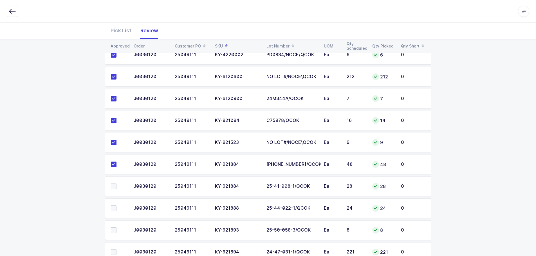
click at [116, 184] on input "checkbox" at bounding box center [116, 184] width 0 height 0
click at [113, 207] on span at bounding box center [114, 209] width 6 height 6
click at [116, 206] on input "checkbox" at bounding box center [116, 206] width 0 height 0
click at [115, 228] on span at bounding box center [114, 231] width 6 height 6
click at [116, 228] on input "checkbox" at bounding box center [116, 228] width 0 height 0
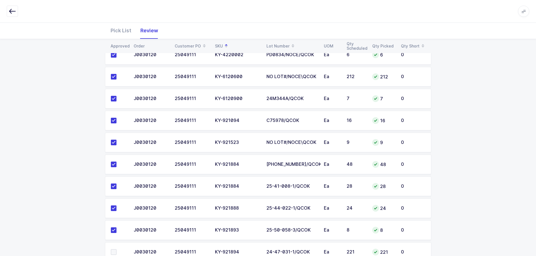
click at [114, 250] on span at bounding box center [114, 253] width 6 height 6
click at [116, 250] on input "checkbox" at bounding box center [116, 250] width 0 height 0
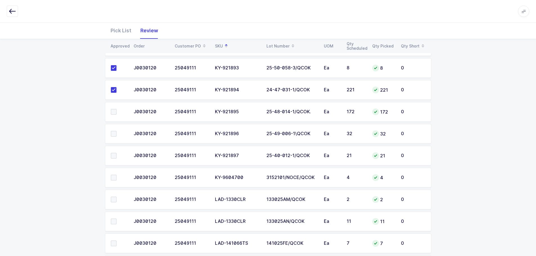
scroll to position [1885, 0]
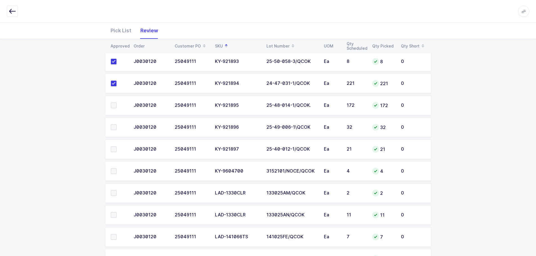
drag, startPoint x: 112, startPoint y: 100, endPoint x: 113, endPoint y: 104, distance: 3.1
click at [112, 103] on span at bounding box center [114, 106] width 6 height 6
click at [116, 103] on input "checkbox" at bounding box center [116, 103] width 0 height 0
click at [114, 125] on span at bounding box center [114, 128] width 6 height 6
click at [116, 125] on input "checkbox" at bounding box center [116, 125] width 0 height 0
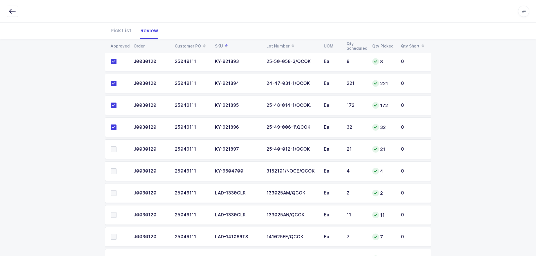
click at [114, 147] on span at bounding box center [114, 150] width 6 height 6
click at [116, 147] on input "checkbox" at bounding box center [116, 147] width 0 height 0
click at [112, 169] on span at bounding box center [114, 172] width 6 height 6
click at [116, 169] on input "checkbox" at bounding box center [116, 169] width 0 height 0
drag, startPoint x: 113, startPoint y: 188, endPoint x: 116, endPoint y: 212, distance: 23.8
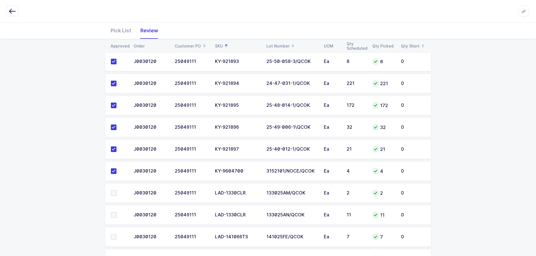
click at [113, 190] on span at bounding box center [114, 193] width 6 height 6
click at [116, 190] on input "checkbox" at bounding box center [116, 190] width 0 height 0
click at [113, 214] on span at bounding box center [114, 215] width 6 height 6
click at [116, 212] on input "checkbox" at bounding box center [116, 212] width 0 height 0
drag, startPoint x: 112, startPoint y: 233, endPoint x: 129, endPoint y: 240, distance: 18.8
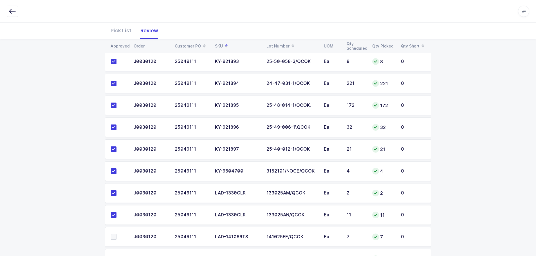
click at [112, 234] on span at bounding box center [114, 237] width 6 height 6
click at [116, 234] on input "checkbox" at bounding box center [116, 234] width 0 height 0
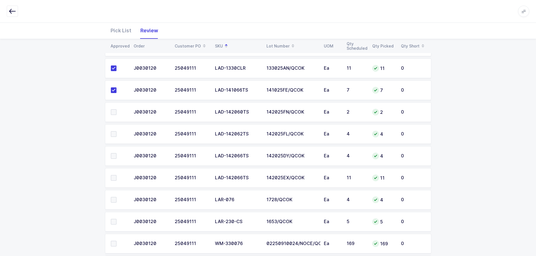
scroll to position [2054, 0]
drag, startPoint x: 112, startPoint y: 86, endPoint x: 113, endPoint y: 88, distance: 2.9
click at [112, 88] on span at bounding box center [114, 91] width 6 height 6
click at [116, 88] on input "checkbox" at bounding box center [116, 88] width 0 height 0
click at [113, 109] on span at bounding box center [114, 112] width 6 height 6
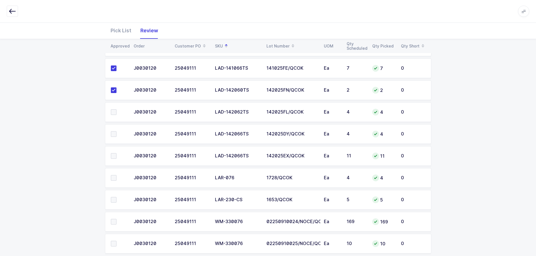
click at [116, 109] on input "checkbox" at bounding box center [116, 109] width 0 height 0
click at [113, 131] on span at bounding box center [114, 134] width 6 height 6
click at [116, 131] on input "checkbox" at bounding box center [116, 131] width 0 height 0
click at [112, 153] on span at bounding box center [114, 156] width 6 height 6
click at [116, 153] on input "checkbox" at bounding box center [116, 153] width 0 height 0
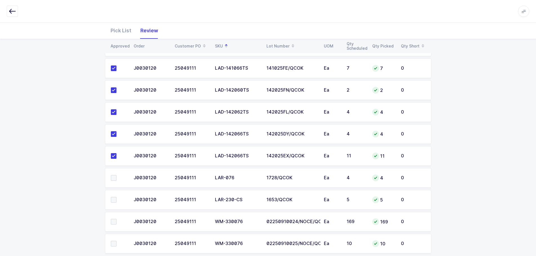
click at [115, 176] on span at bounding box center [114, 178] width 6 height 6
click at [116, 175] on input "checkbox" at bounding box center [116, 175] width 0 height 0
click at [114, 197] on span at bounding box center [114, 200] width 6 height 6
click at [116, 197] on input "checkbox" at bounding box center [116, 197] width 0 height 0
click at [113, 219] on span at bounding box center [114, 222] width 6 height 6
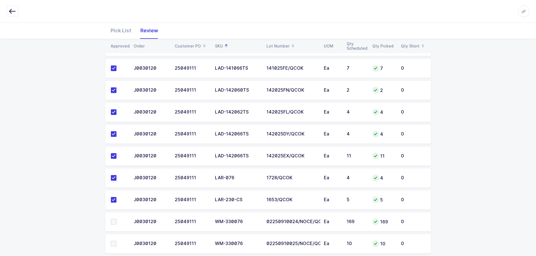
click at [116, 219] on input "checkbox" at bounding box center [116, 219] width 0 height 0
click at [115, 241] on span at bounding box center [114, 244] width 6 height 6
click at [116, 241] on input "checkbox" at bounding box center [116, 241] width 0 height 0
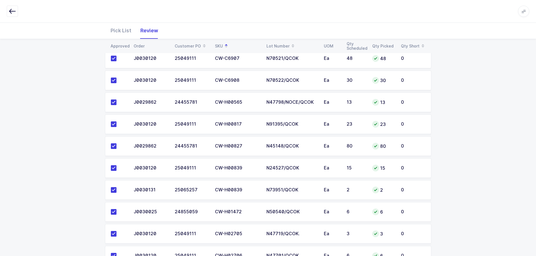
scroll to position [0, 0]
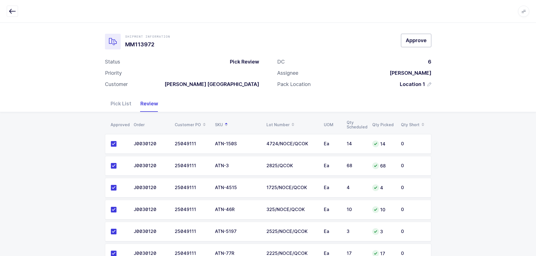
click at [415, 39] on span "Approve" at bounding box center [416, 40] width 21 height 7
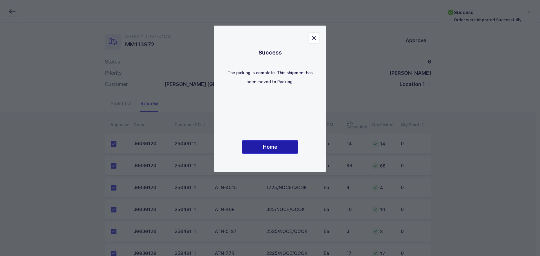
click at [261, 142] on button "Home" at bounding box center [270, 147] width 56 height 14
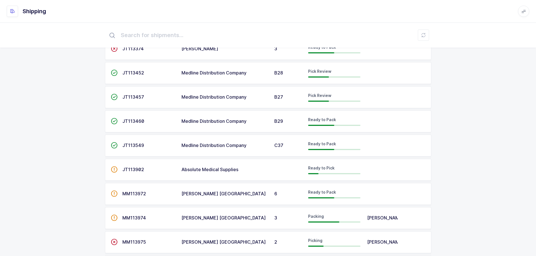
scroll to position [182, 0]
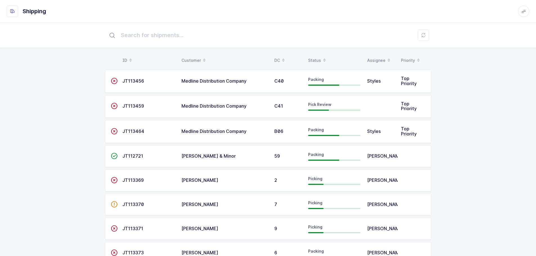
click at [318, 57] on div "Status" at bounding box center [334, 61] width 52 height 10
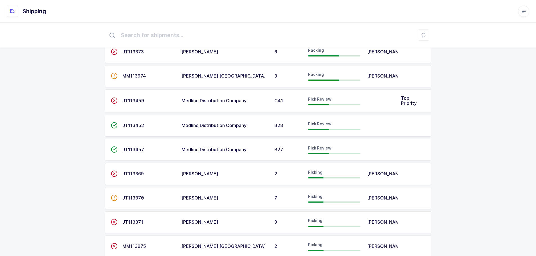
scroll to position [113, 0]
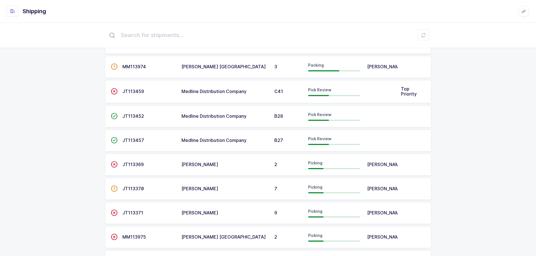
click at [135, 139] on span "JT113457" at bounding box center [133, 141] width 22 height 6
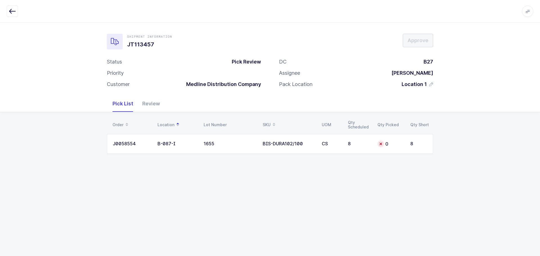
click at [162, 108] on div "Review" at bounding box center [151, 104] width 27 height 16
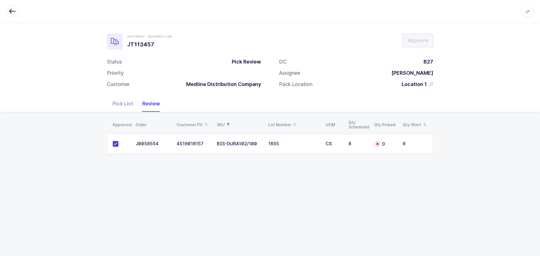
click at [293, 149] on td "1655" at bounding box center [293, 144] width 57 height 20
click at [126, 104] on div "Pick List" at bounding box center [123, 104] width 30 height 16
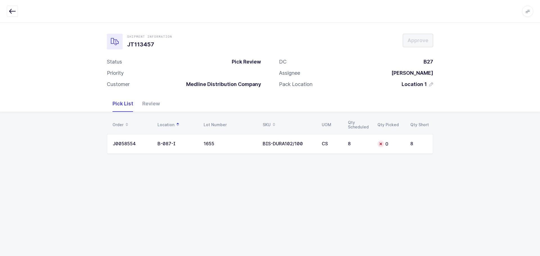
click at [317, 153] on td "BIS-DURA102/100" at bounding box center [288, 144] width 59 height 20
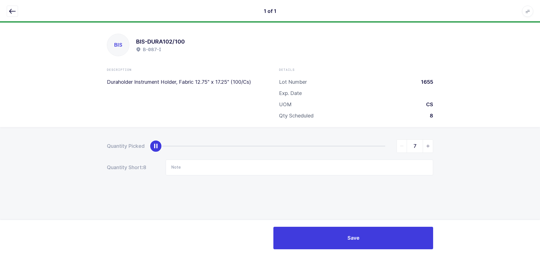
type input "8"
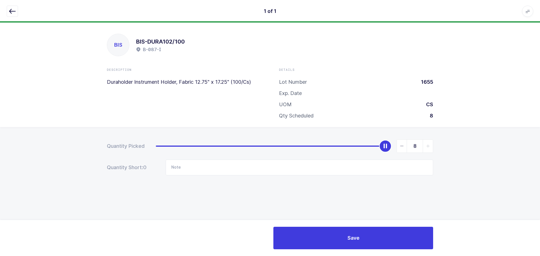
drag, startPoint x: 156, startPoint y: 146, endPoint x: 429, endPoint y: 147, distance: 272.1
click at [429, 147] on div "8" at bounding box center [294, 147] width 277 height 14
drag, startPoint x: 14, startPoint y: 10, endPoint x: 20, endPoint y: 12, distance: 6.3
click at [12, 10] on icon "button" at bounding box center [12, 11] width 7 height 7
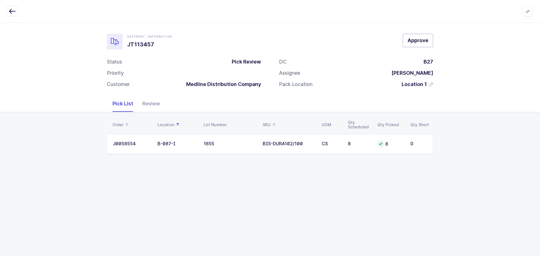
click at [415, 46] on button "Approve" at bounding box center [418, 41] width 30 height 14
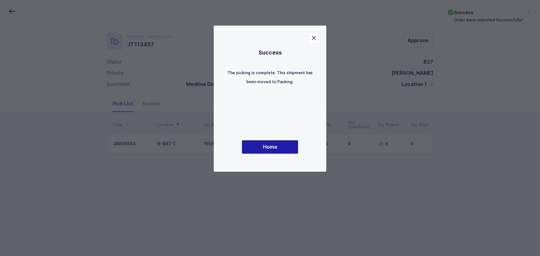
click at [278, 148] on button "Home" at bounding box center [270, 147] width 56 height 14
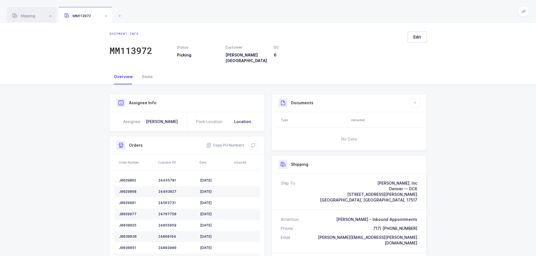
click at [104, 10] on div "MM113972" at bounding box center [85, 15] width 53 height 16
click at [105, 15] on span at bounding box center [106, 16] width 7 height 7
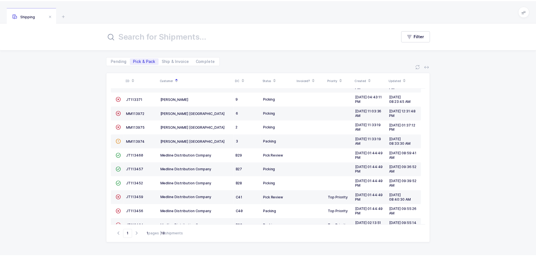
scroll to position [84, 0]
click at [129, 171] on span "JT113457" at bounding box center [135, 170] width 17 height 4
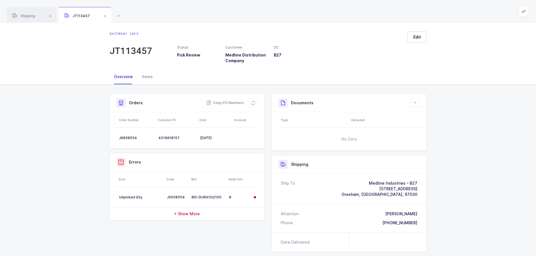
click at [253, 104] on icon at bounding box center [253, 103] width 5 height 5
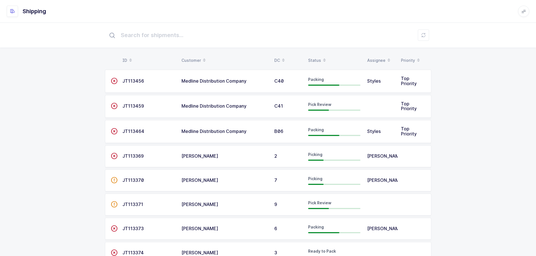
click at [319, 59] on div "Status" at bounding box center [334, 61] width 52 height 10
click at [316, 59] on div "Status" at bounding box center [334, 61] width 52 height 10
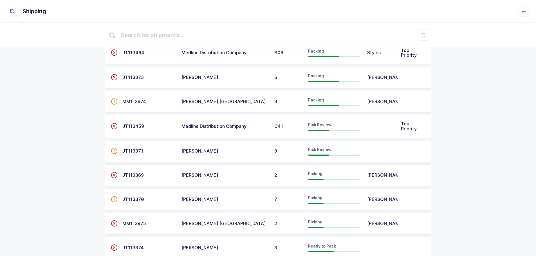
scroll to position [56, 0]
